Goal: Task Accomplishment & Management: Complete application form

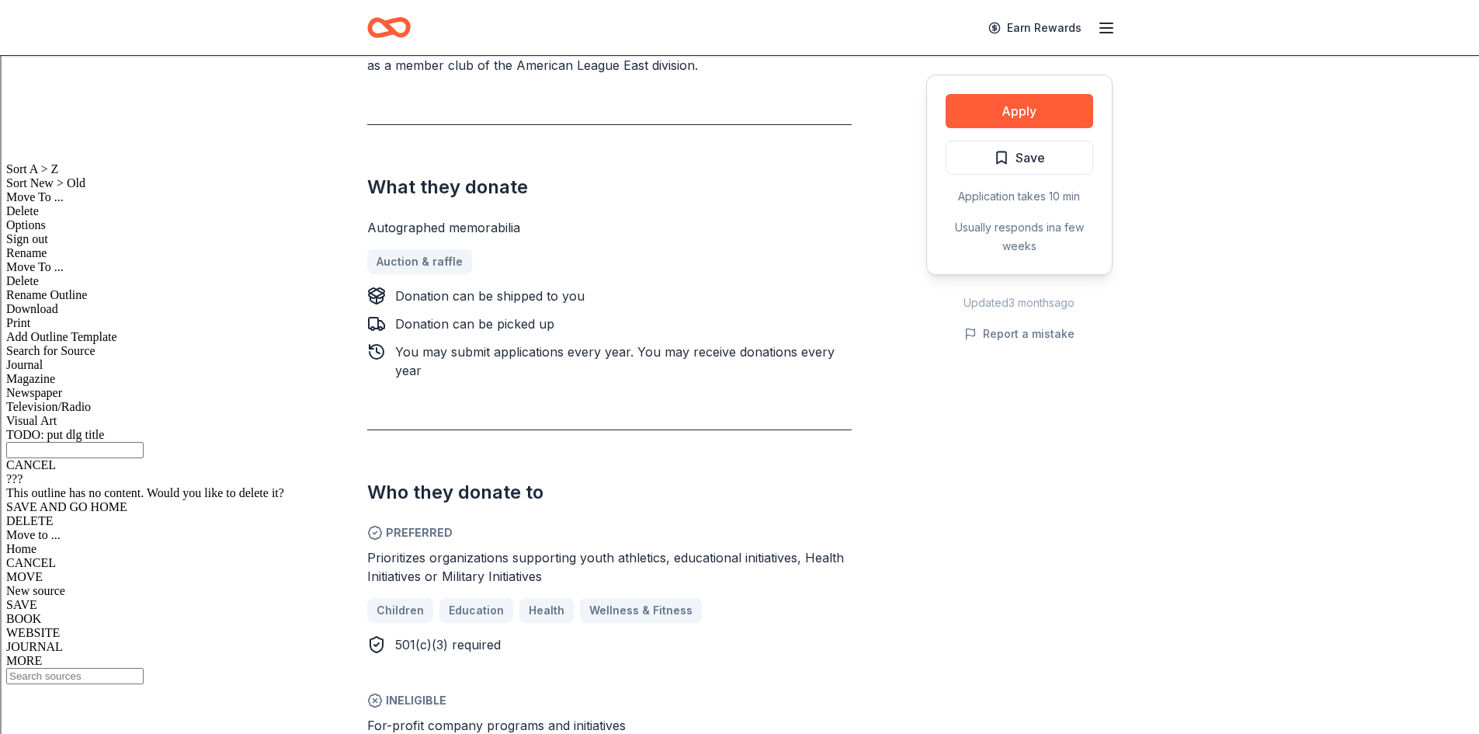
scroll to position [699, 0]
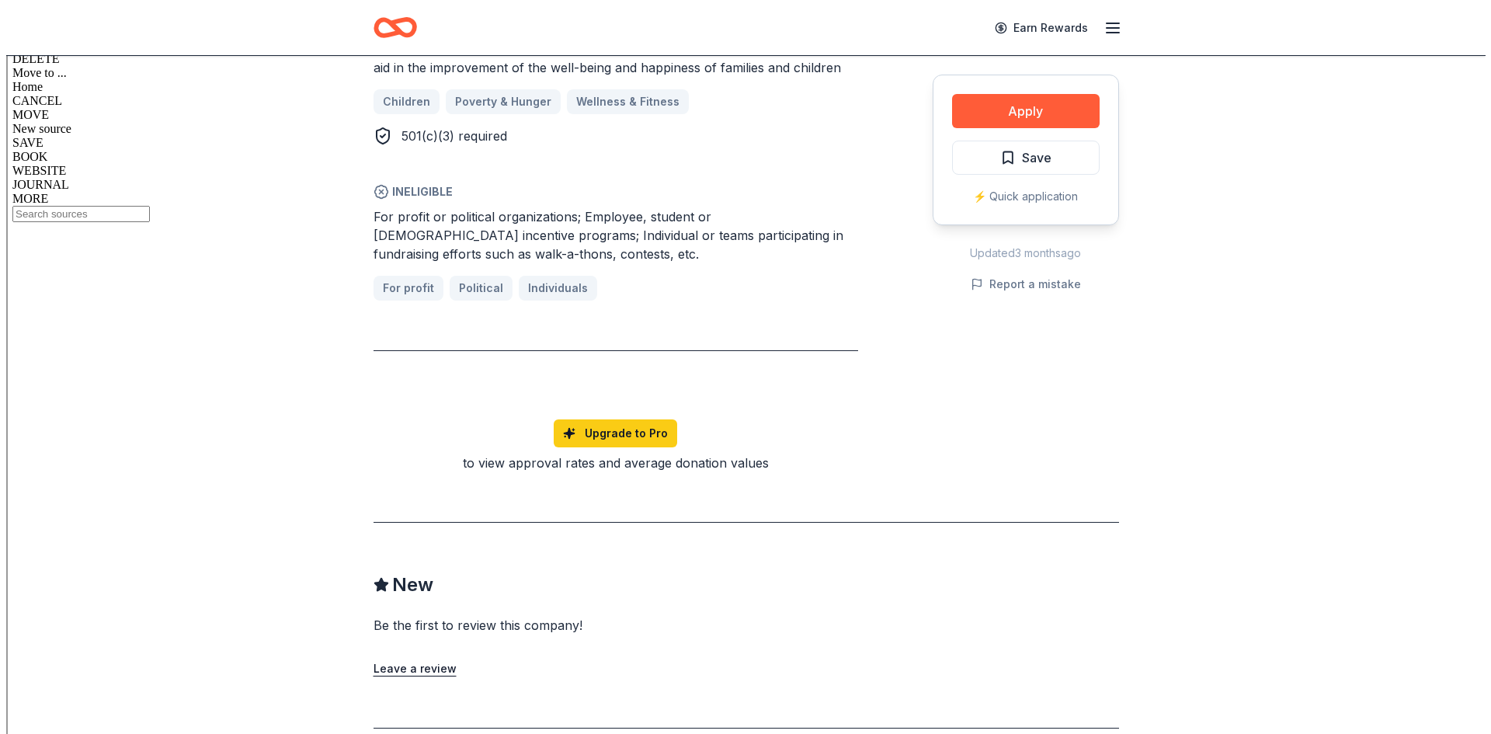
scroll to position [1087, 0]
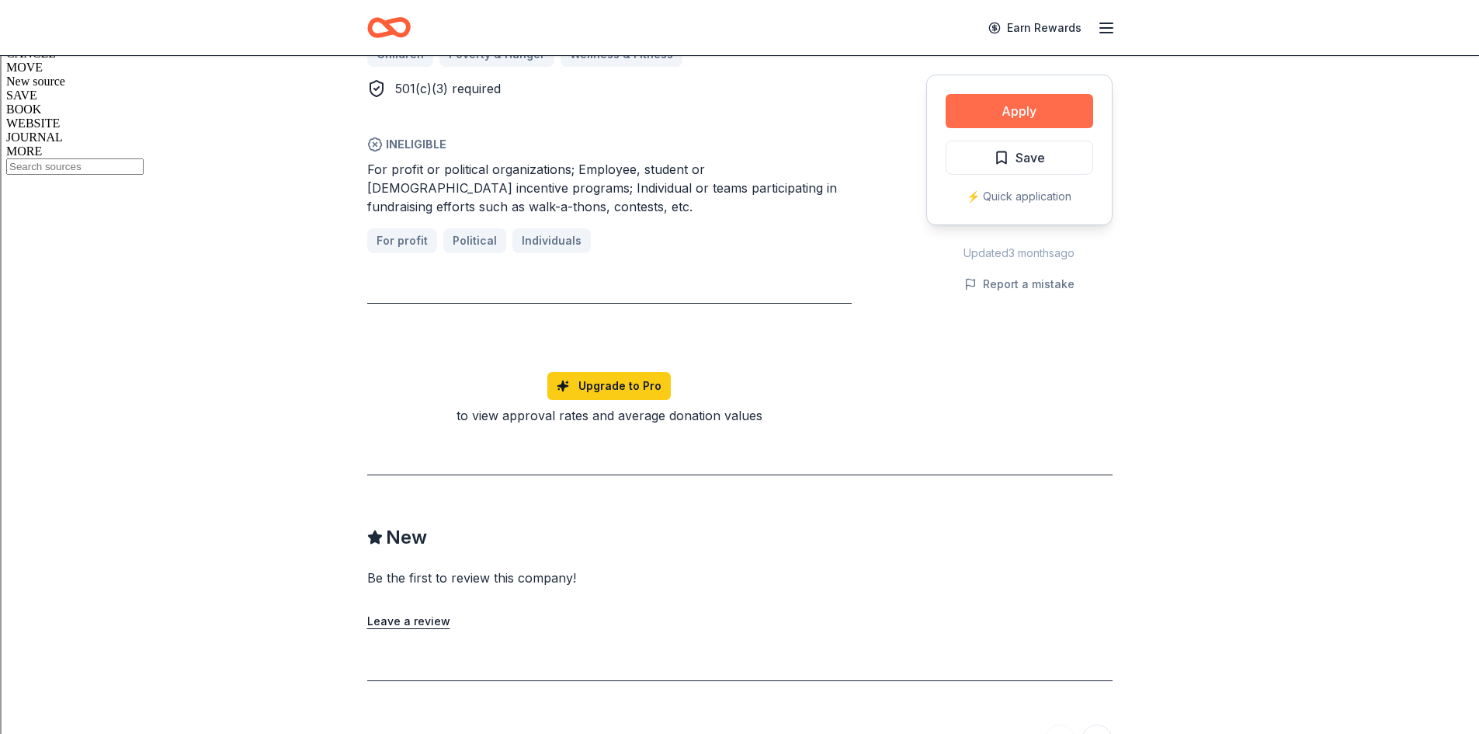
click at [1012, 102] on button "Apply" at bounding box center [1020, 111] width 148 height 34
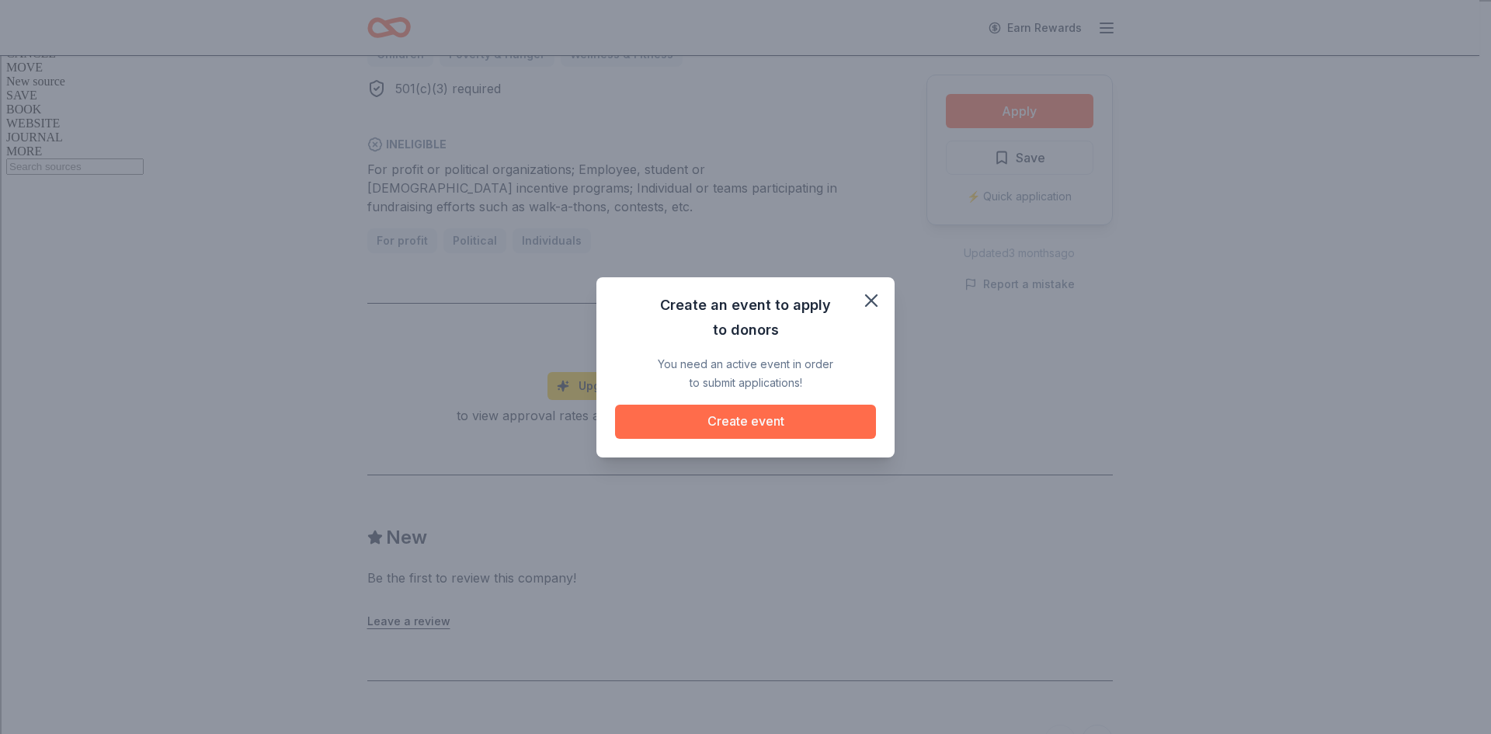
click at [755, 420] on button "Create event" at bounding box center [745, 421] width 261 height 34
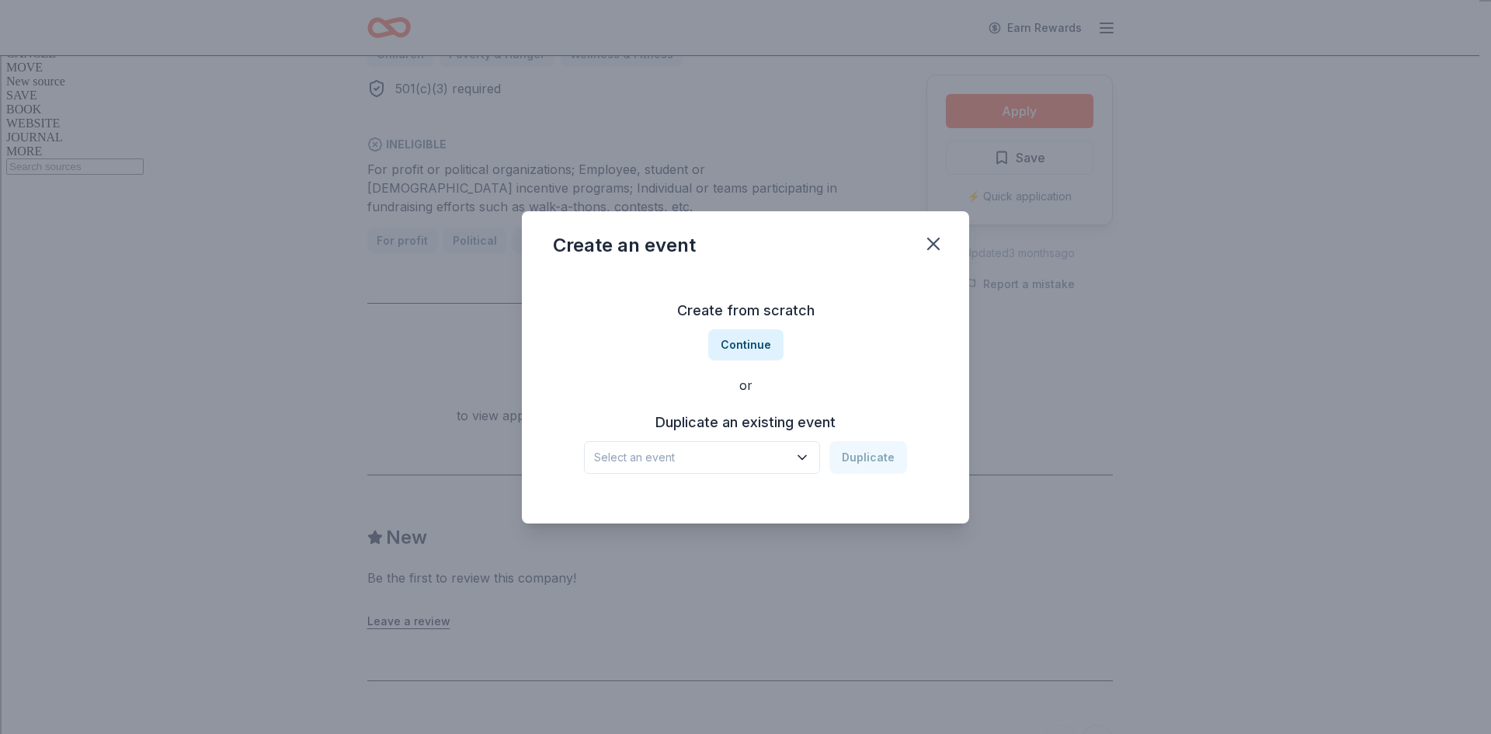
click at [800, 460] on icon "button" at bounding box center [802, 458] width 16 height 16
click at [865, 453] on button "Duplicate" at bounding box center [868, 457] width 78 height 33
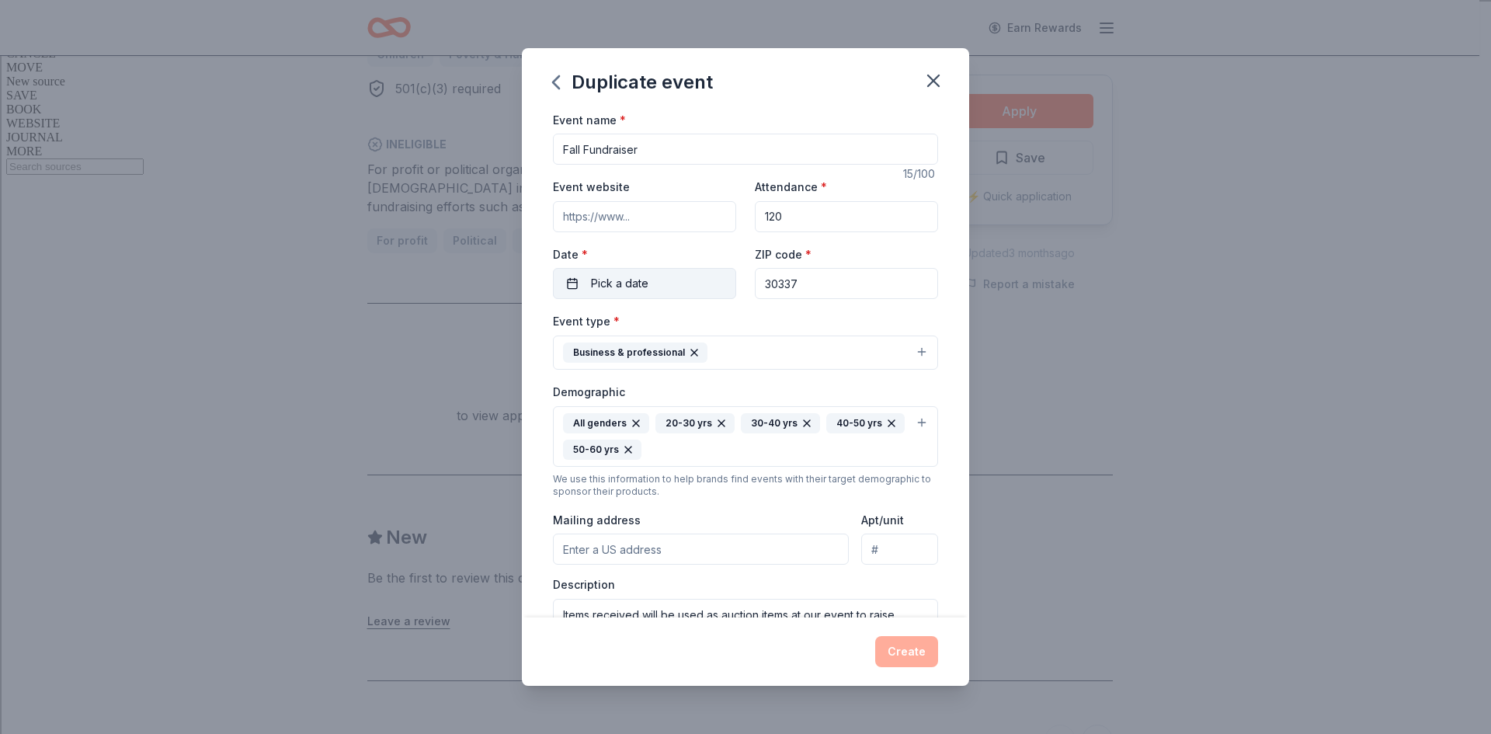
click at [587, 279] on button "Pick a date" at bounding box center [644, 283] width 183 height 31
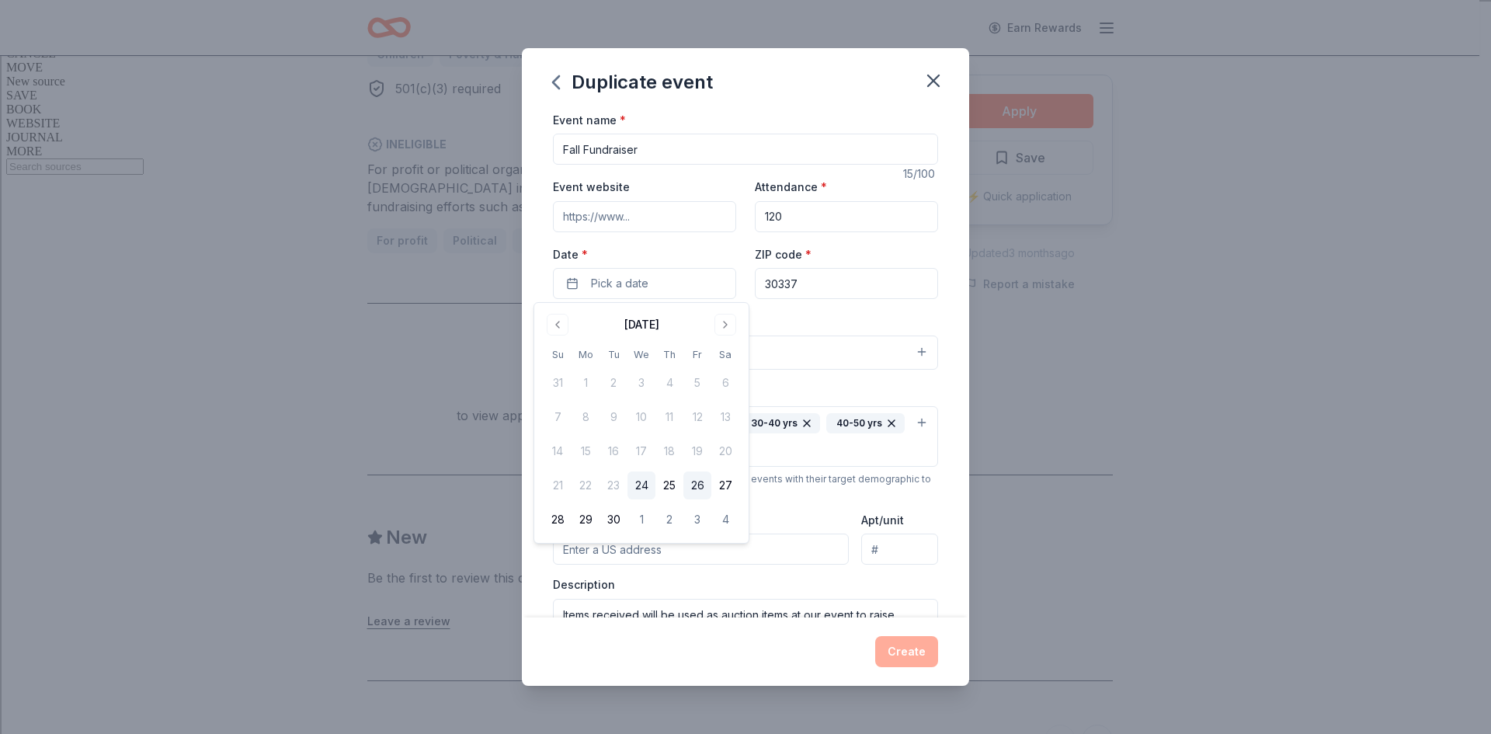
click at [698, 486] on button "26" at bounding box center [697, 485] width 28 height 28
click at [697, 522] on button "3" at bounding box center [697, 519] width 28 height 28
click at [913, 256] on div "ZIP code * 30337" at bounding box center [846, 272] width 183 height 55
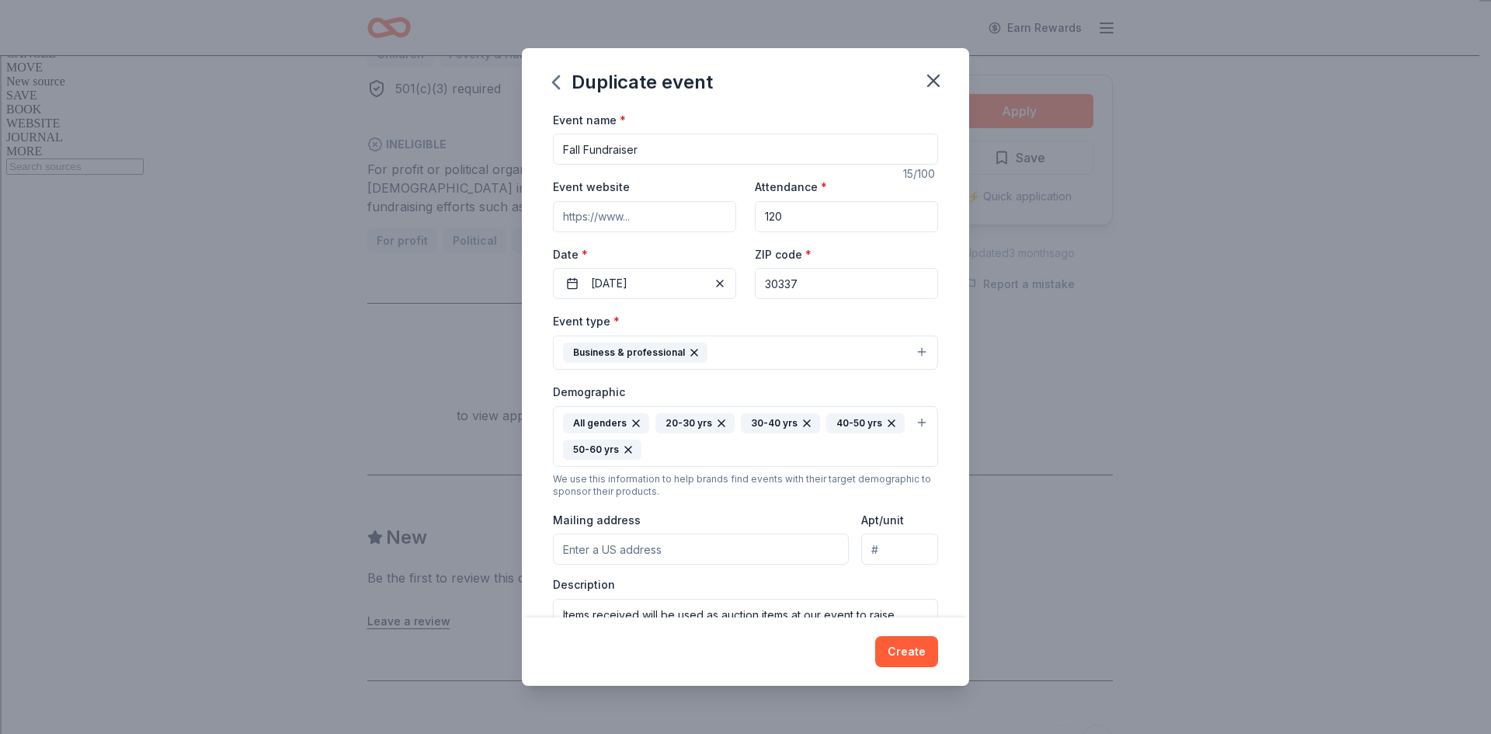
click at [599, 557] on input "Mailing address" at bounding box center [701, 548] width 296 height 31
type input "209 Snow Bird Dr"
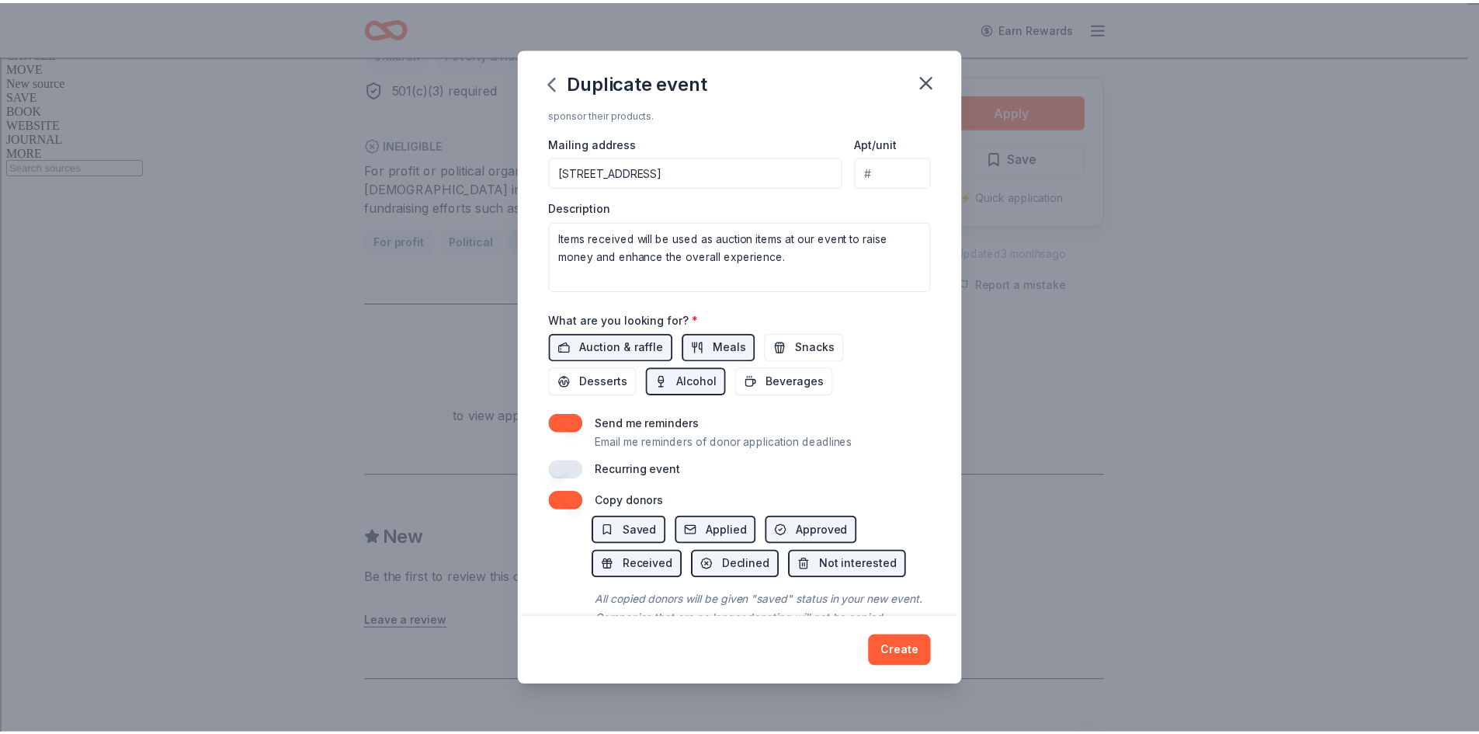
scroll to position [435, 0]
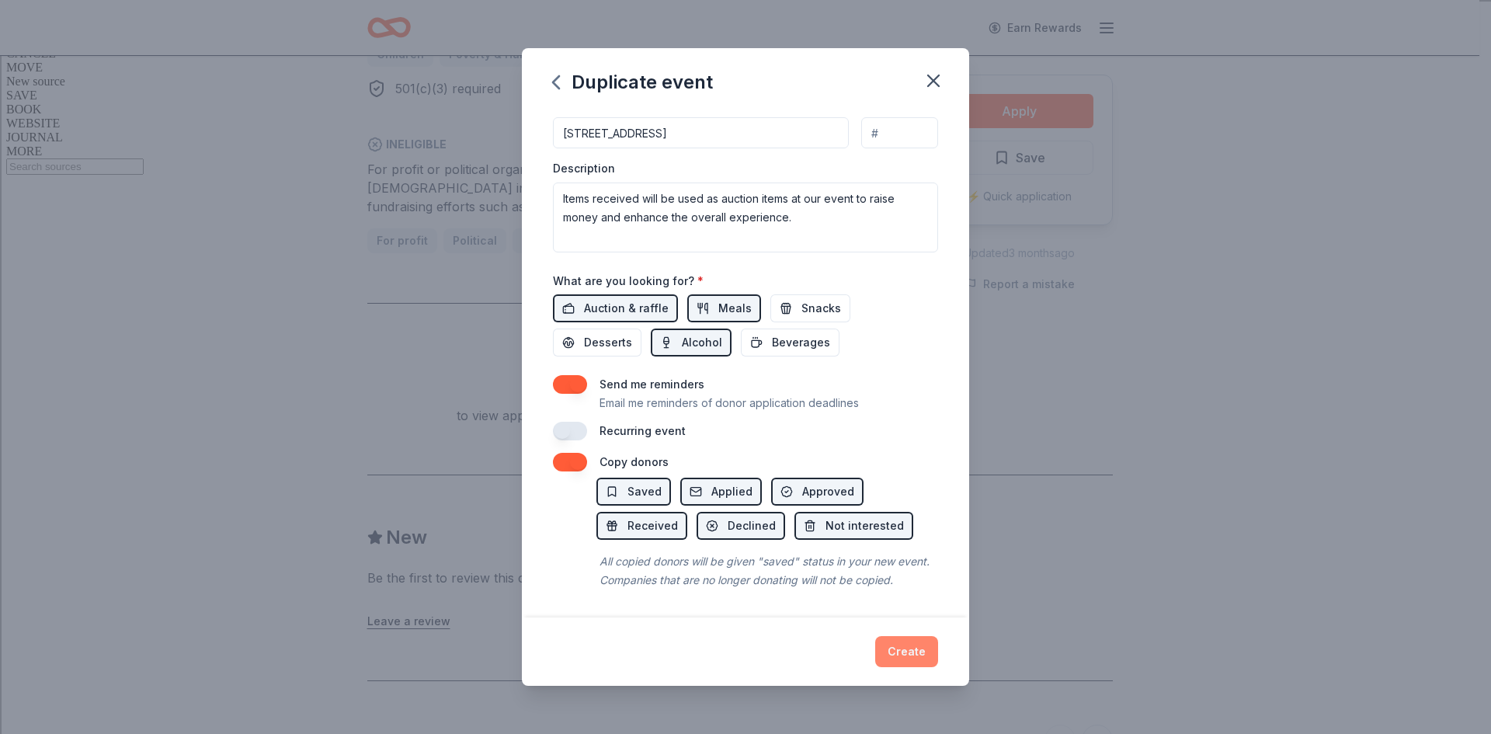
click at [919, 647] on button "Create" at bounding box center [906, 651] width 63 height 31
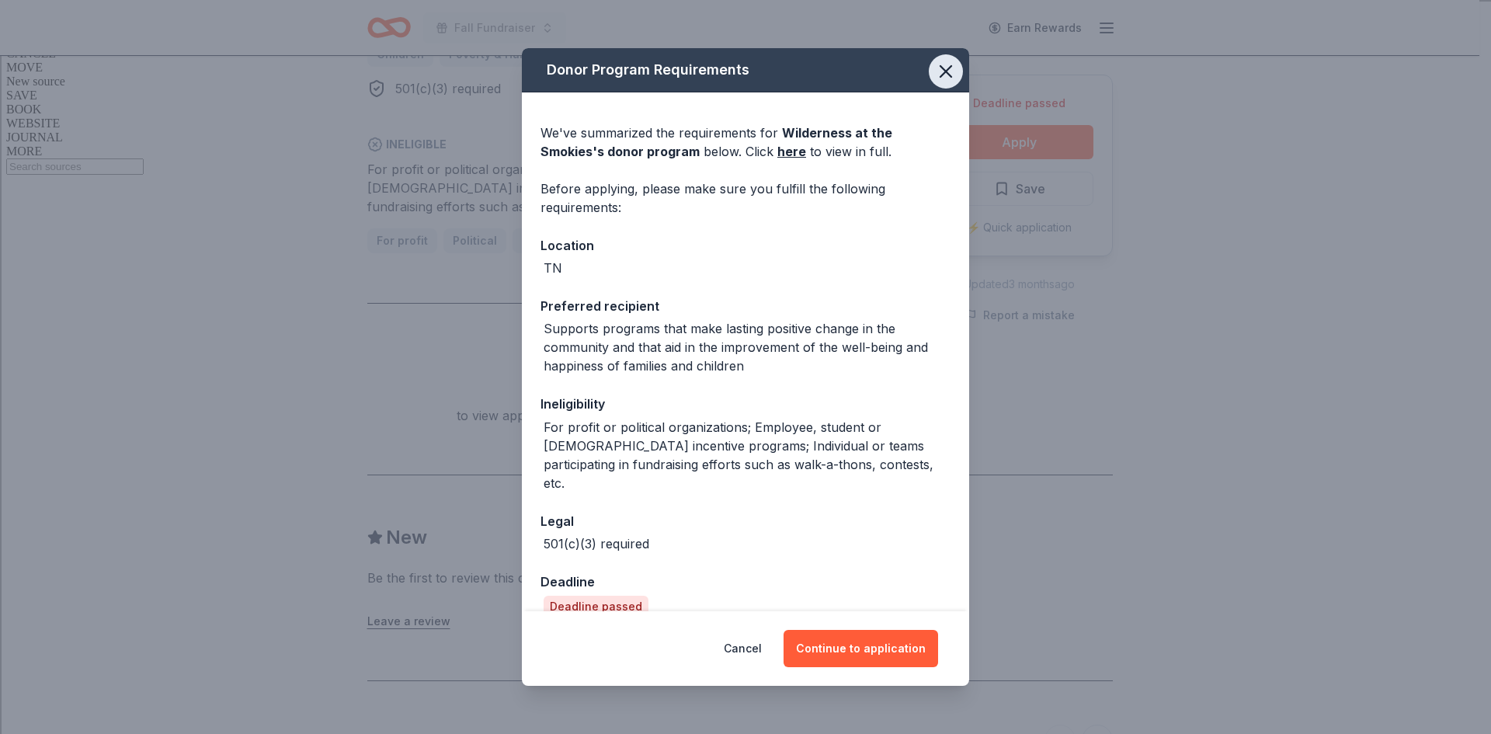
click at [935, 78] on icon "button" at bounding box center [946, 72] width 22 height 22
